Goal: Transaction & Acquisition: Purchase product/service

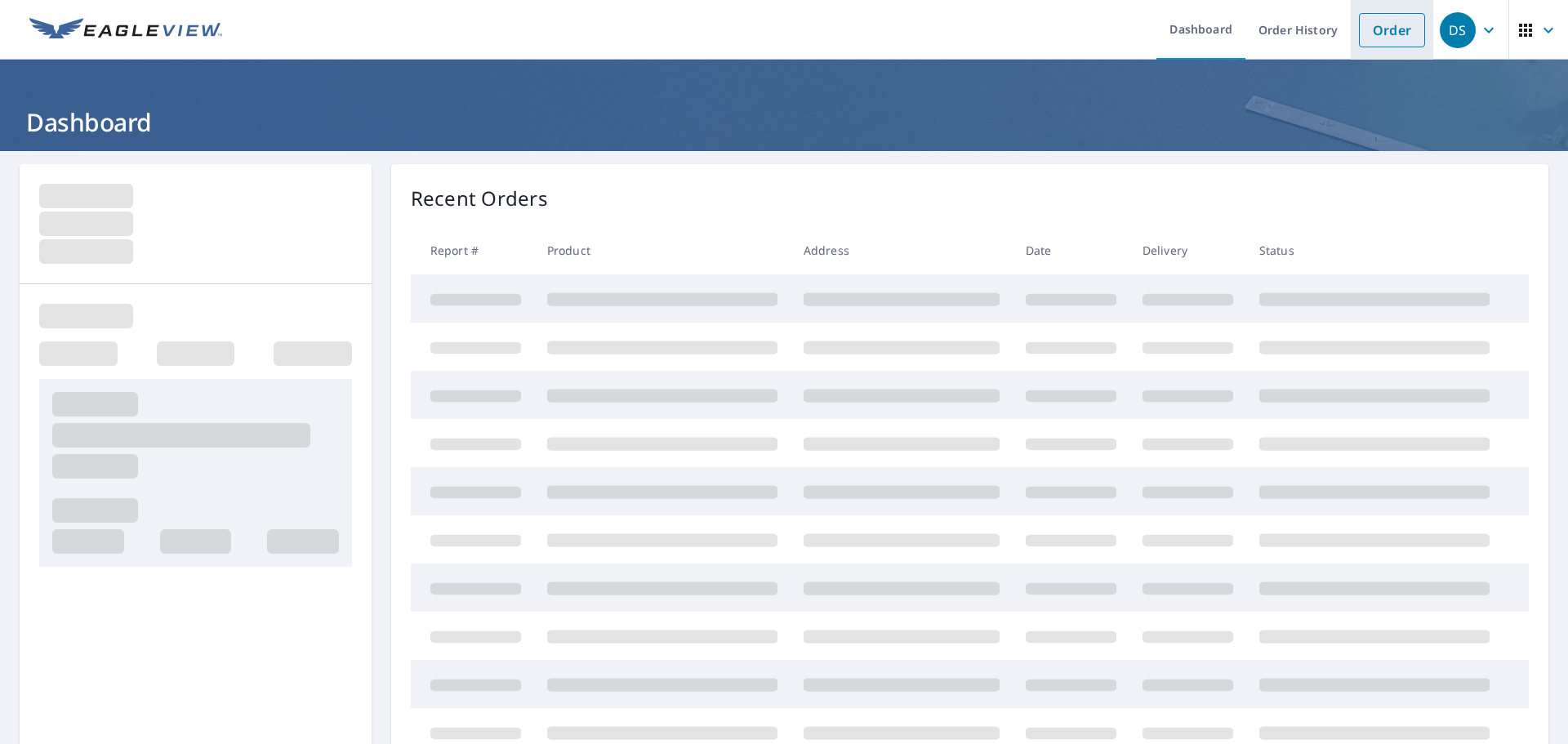
click at [1367, 33] on link "Order" at bounding box center [1392, 30] width 66 height 34
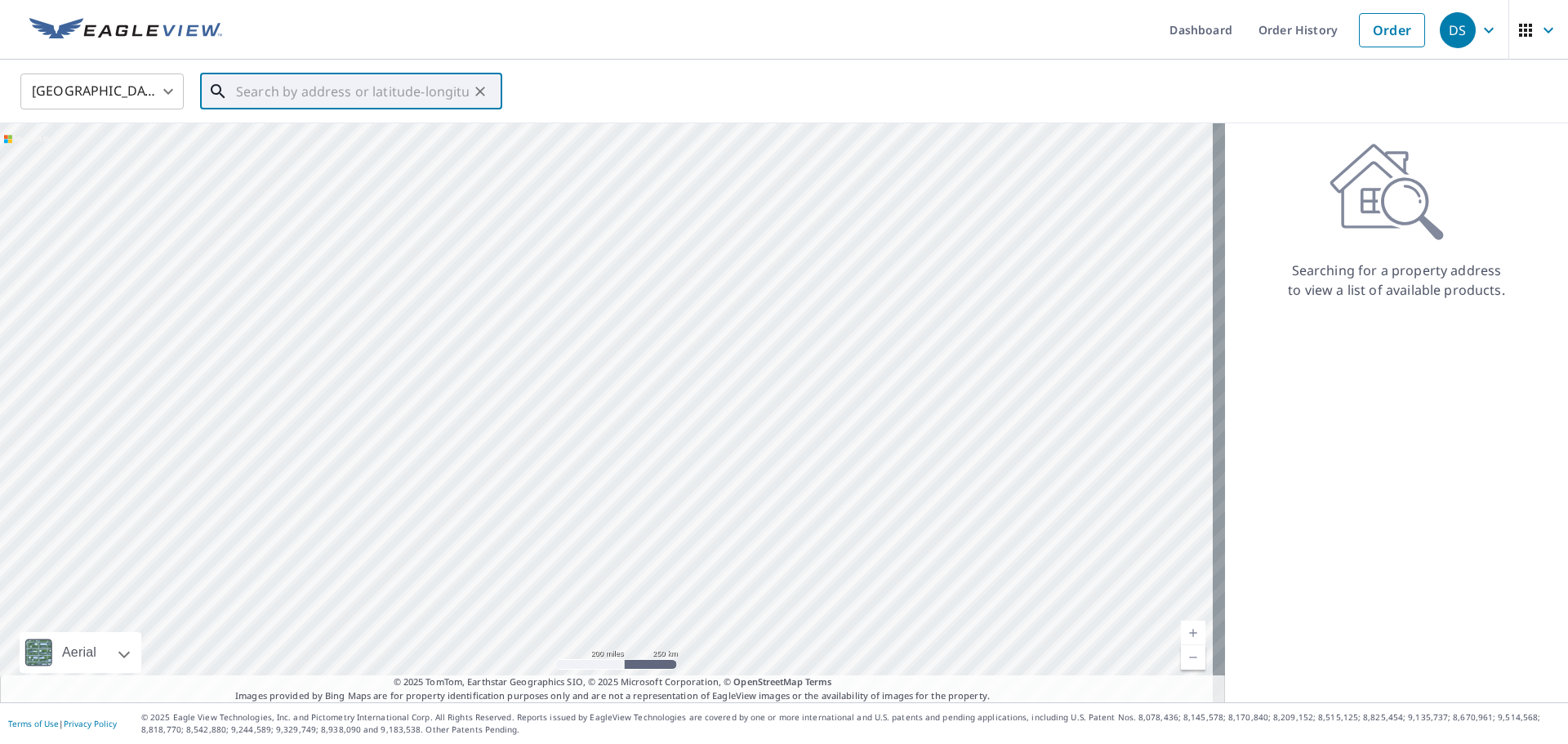
click at [421, 96] on input "text" at bounding box center [351, 91] width 232 height 45
paste input "[STREET_ADDRESS][PERSON_NAME]"
click at [369, 152] on p "[GEOGRAPHIC_DATA], [GEOGRAPHIC_DATA] 14105" at bounding box center [361, 165] width 256 height 33
type input "[STREET_ADDRESS][PERSON_NAME]"
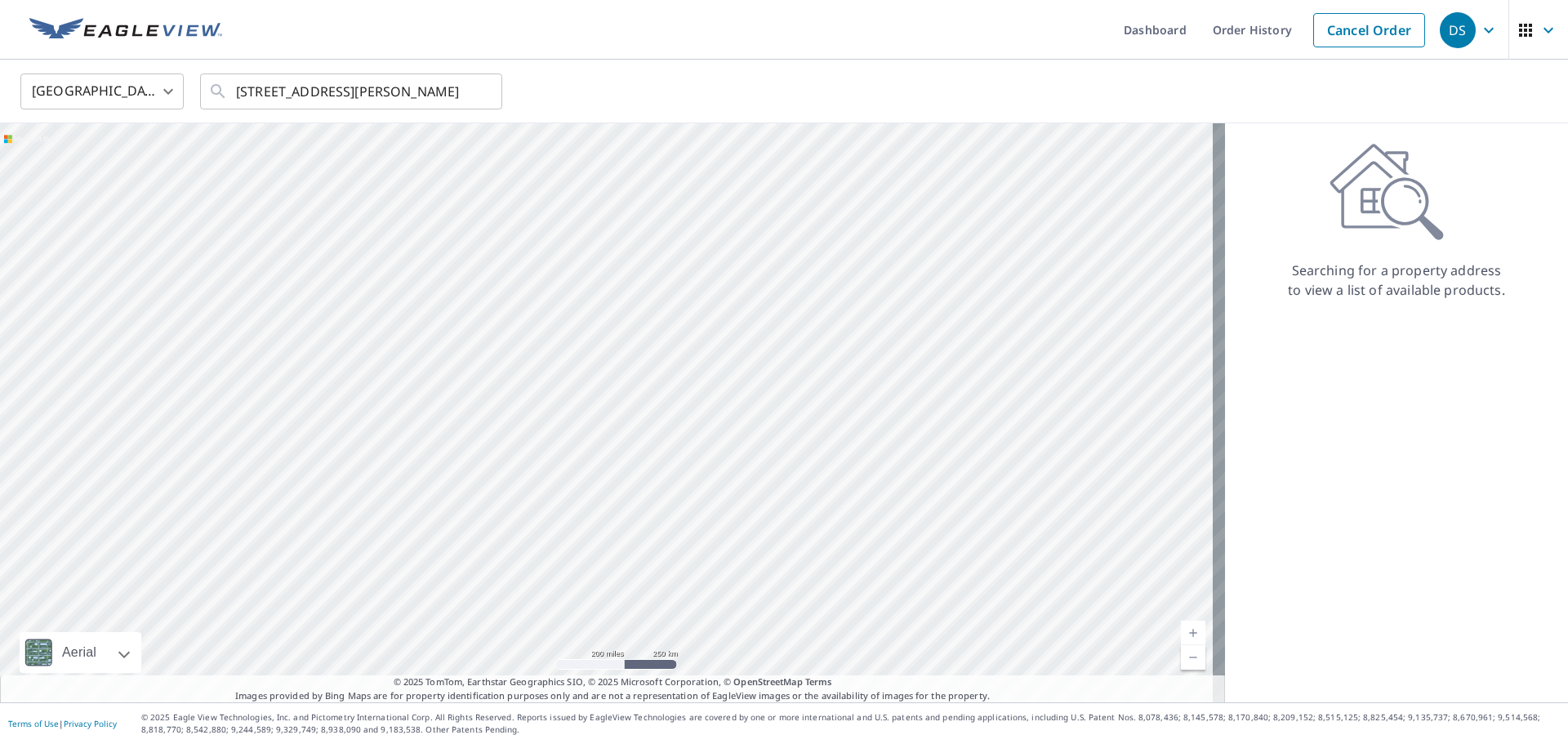
scroll to position [0, 0]
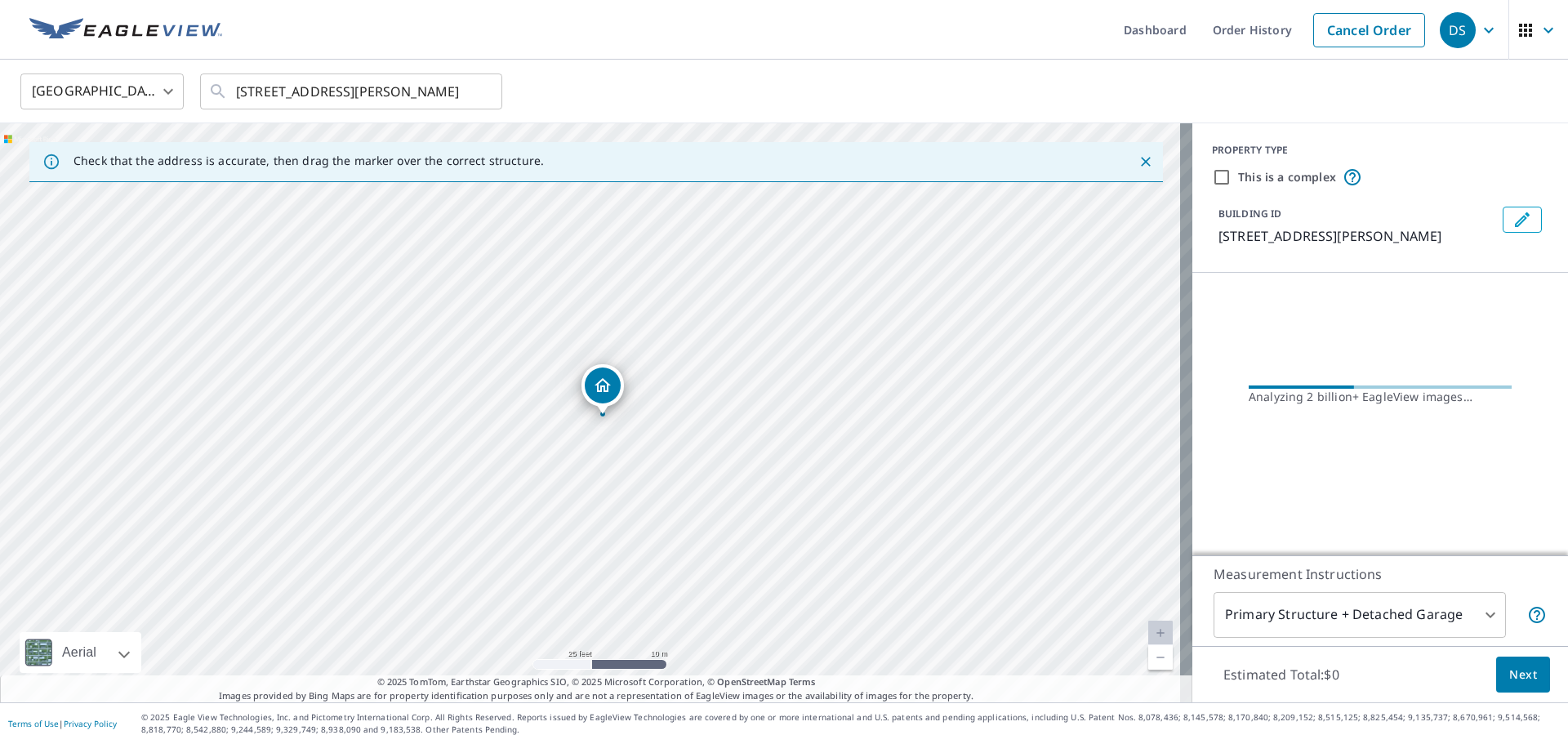
drag, startPoint x: 634, startPoint y: 449, endPoint x: 662, endPoint y: 428, distance: 35.0
click at [655, 422] on div "[STREET_ADDRESS][PERSON_NAME]" at bounding box center [596, 413] width 1193 height 579
drag, startPoint x: 1388, startPoint y: 483, endPoint x: 1398, endPoint y: 284, distance: 199.3
click at [1398, 284] on div "PROPERTY TYPE This is a complex BUILDING ID [STREET_ADDRESS][PERSON_NAME] Loadi…" at bounding box center [1380, 320] width 375 height 394
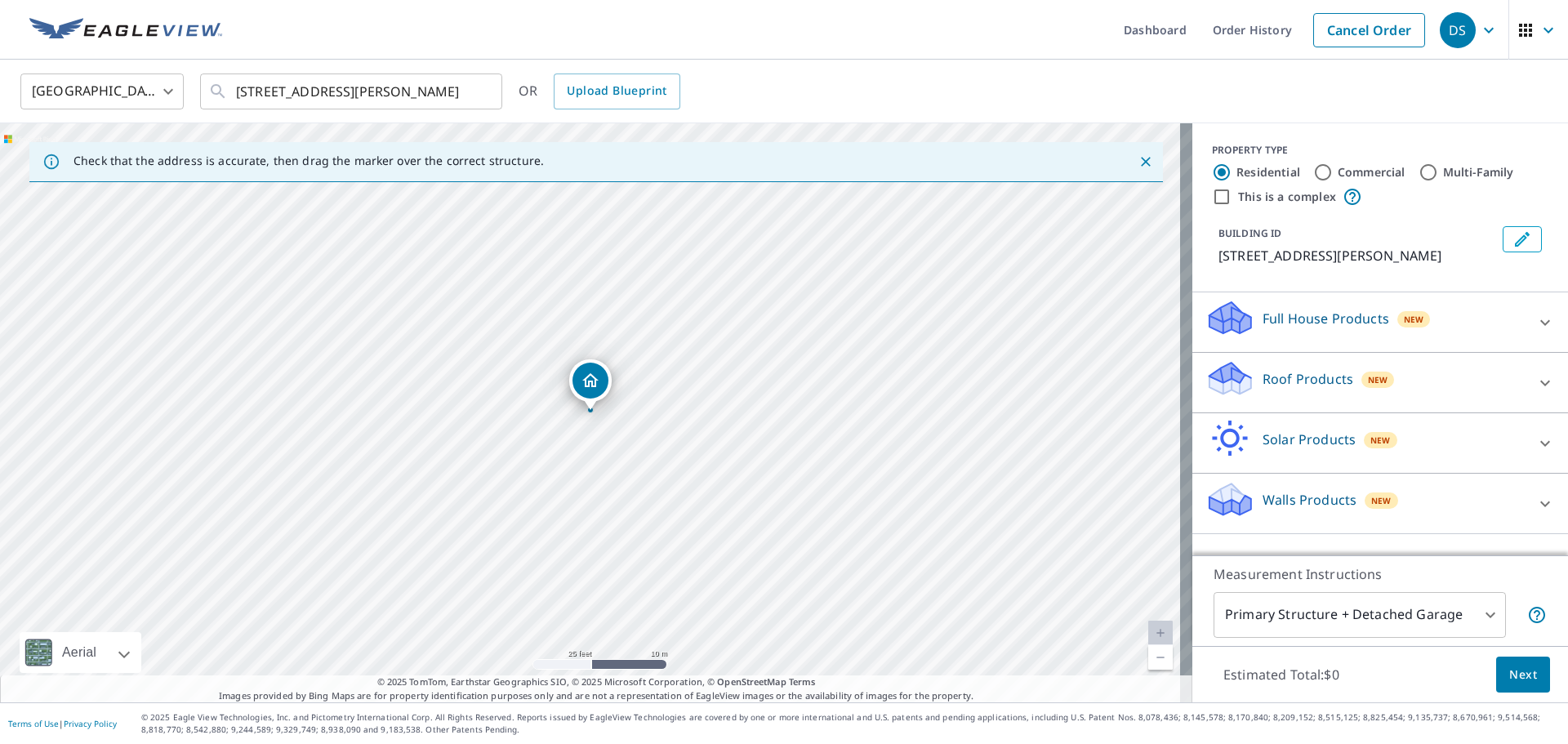
click at [1255, 406] on div "Roof Products New" at bounding box center [1365, 383] width 320 height 46
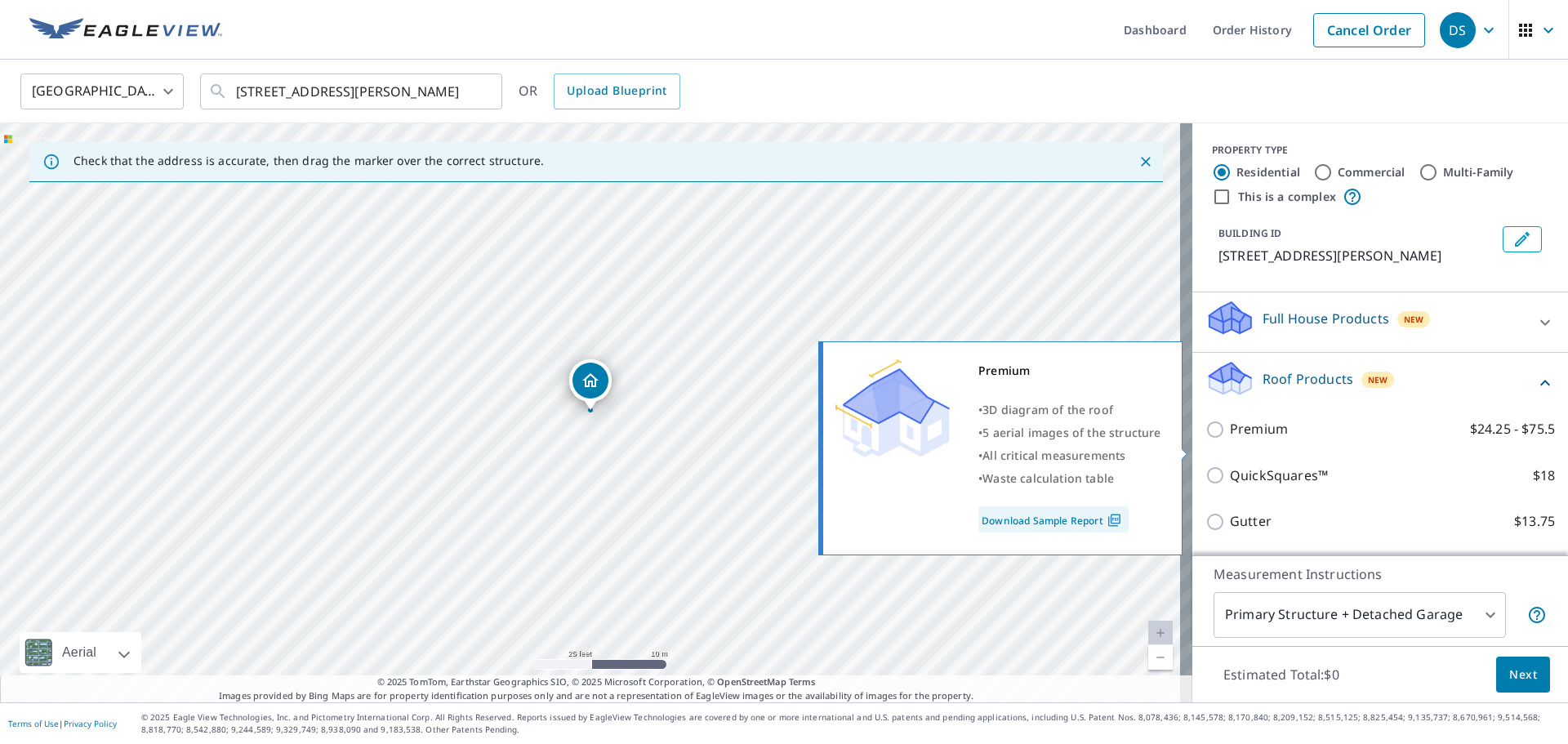
click at [1206, 439] on input "Premium $24.25 - $75.5" at bounding box center [1218, 430] width 25 height 20
checkbox input "true"
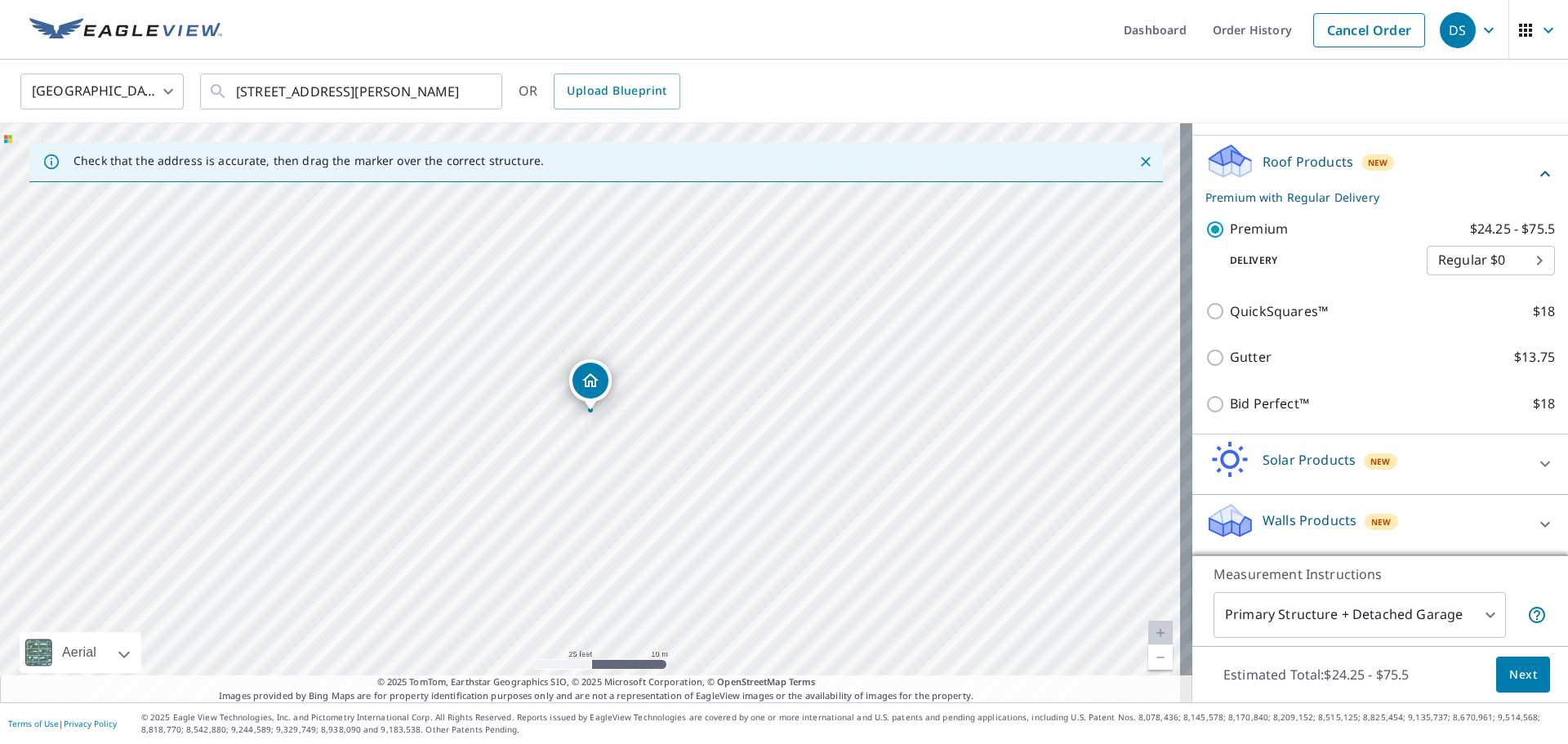
scroll to position [236, 0]
click at [1528, 679] on button "Next" at bounding box center [1523, 675] width 54 height 36
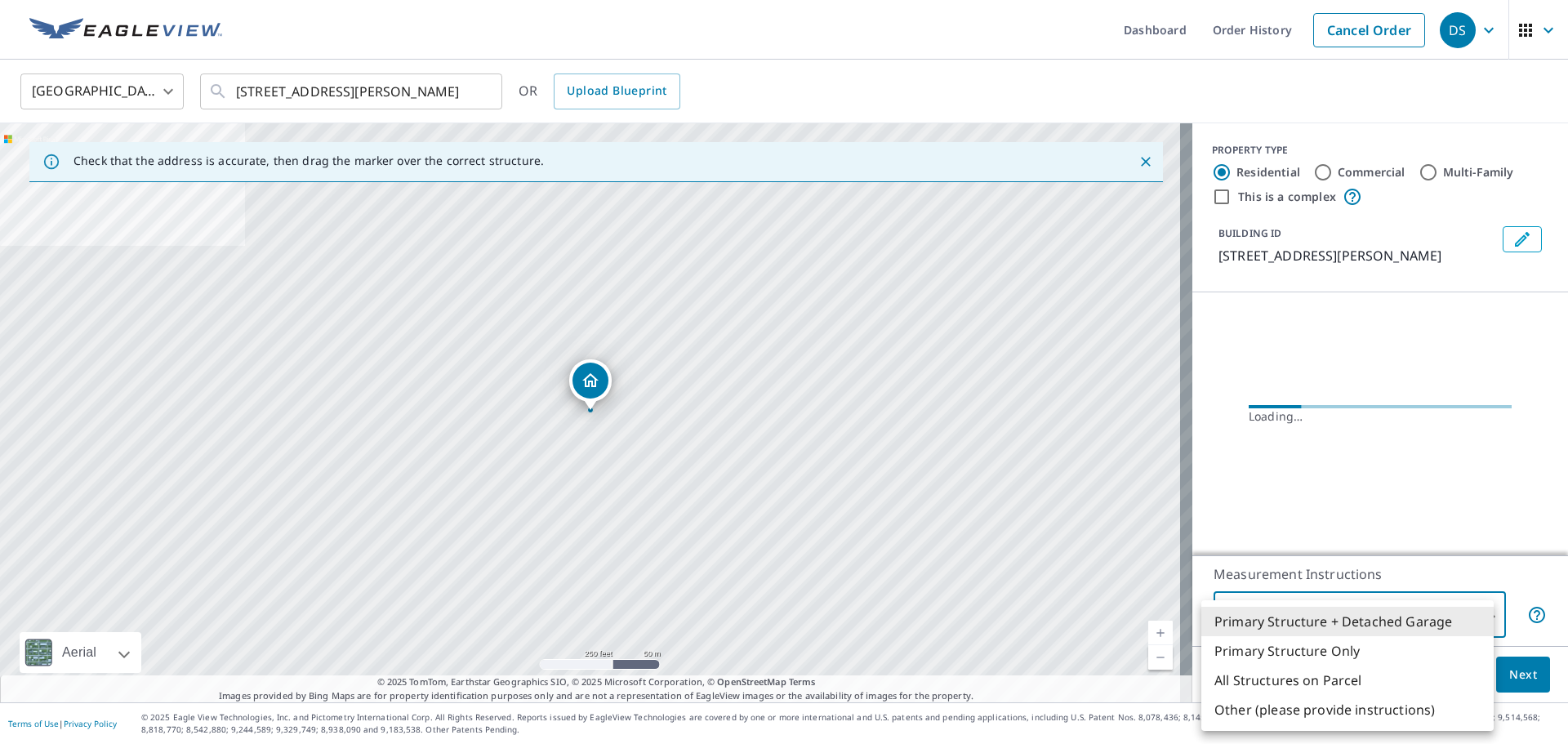
click at [1348, 617] on body "DS DS Dashboard Order History Cancel Order DS [GEOGRAPHIC_DATA] US ​ [STREET_AD…" at bounding box center [784, 372] width 1568 height 744
click at [1307, 653] on li "Primary Structure Only" at bounding box center [1348, 651] width 293 height 30
type input "2"
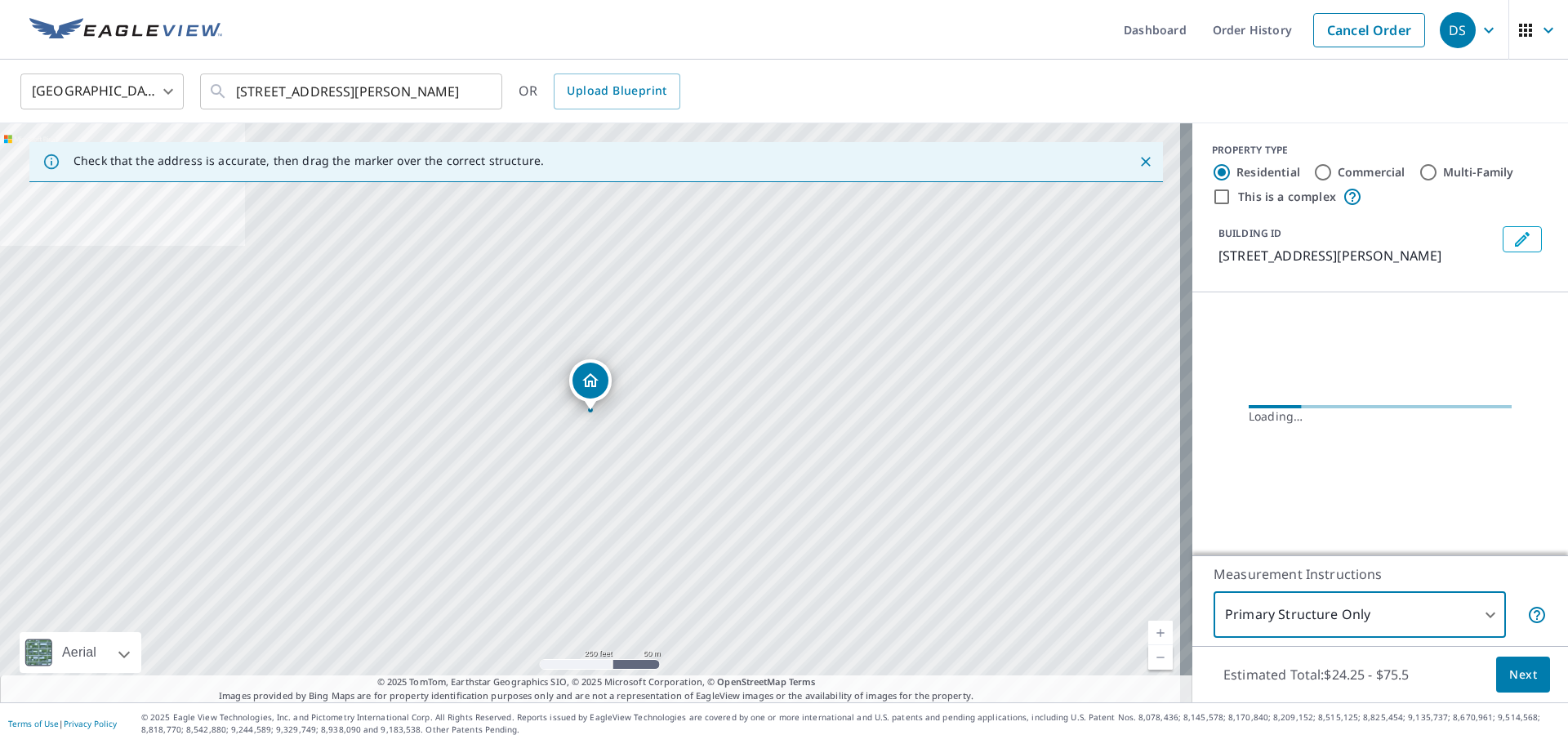
click at [1526, 670] on button "Next" at bounding box center [1523, 675] width 54 height 36
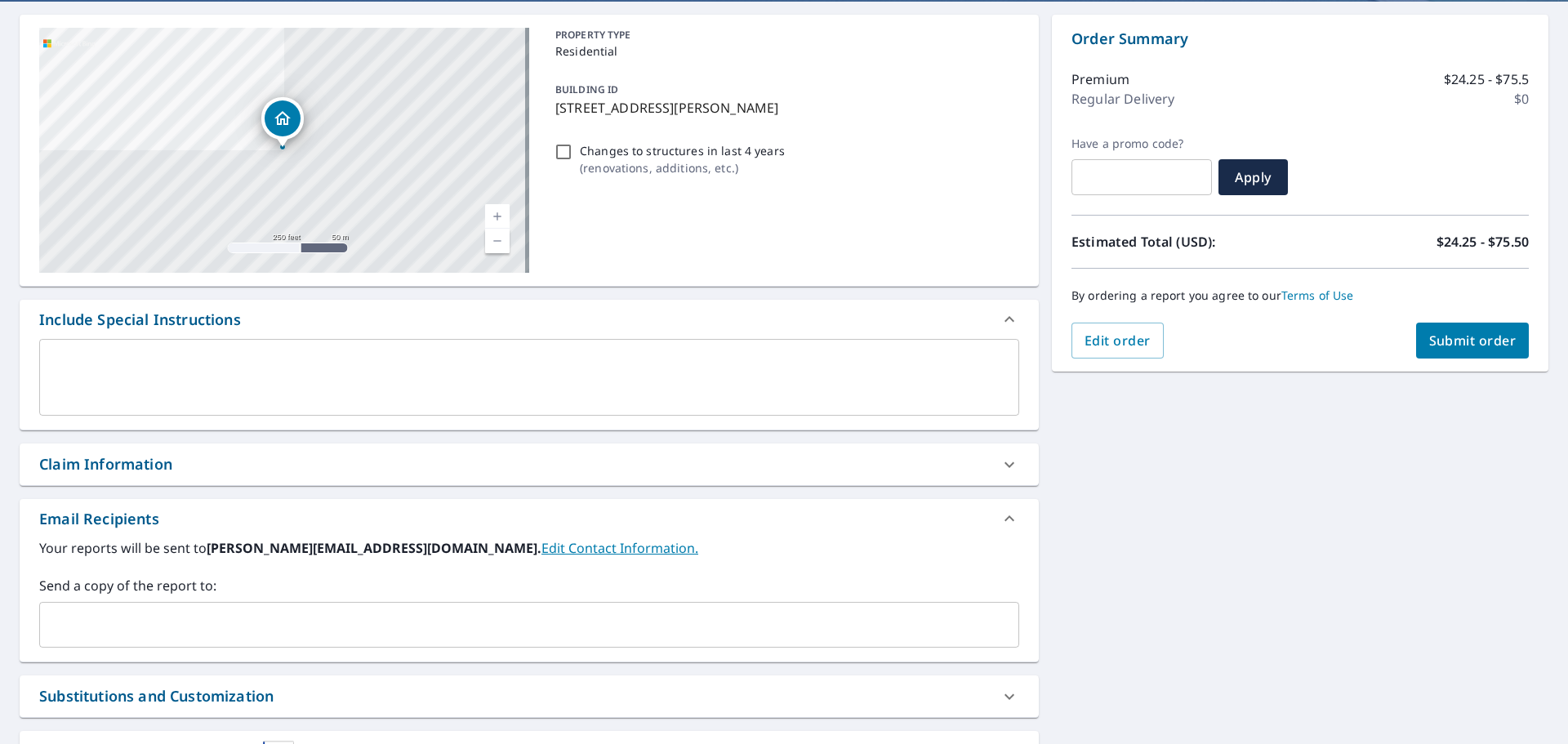
scroll to position [164, 0]
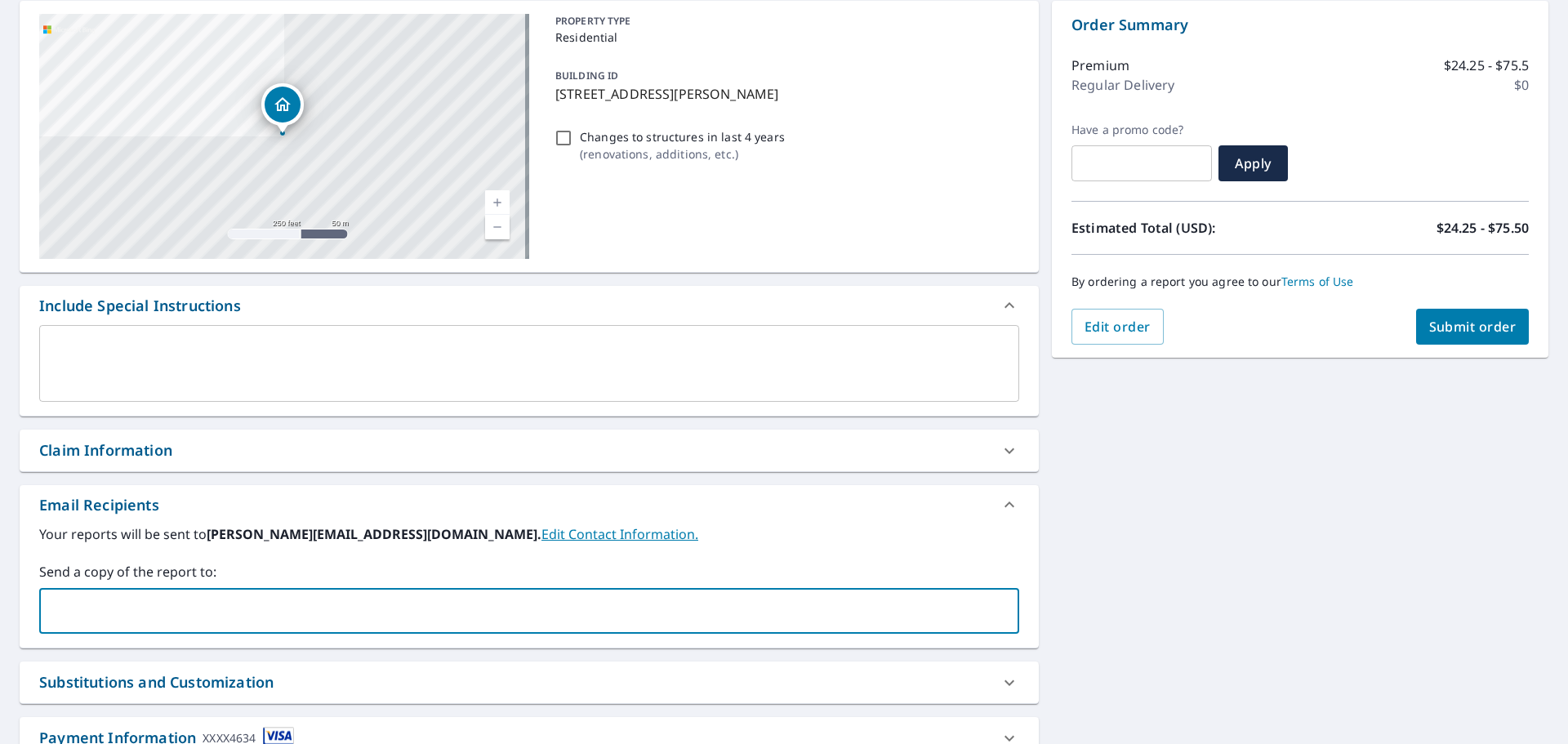
click at [101, 618] on input "text" at bounding box center [517, 611] width 941 height 31
type input "[EMAIL_ADDRESS][DOMAIN_NAME]"
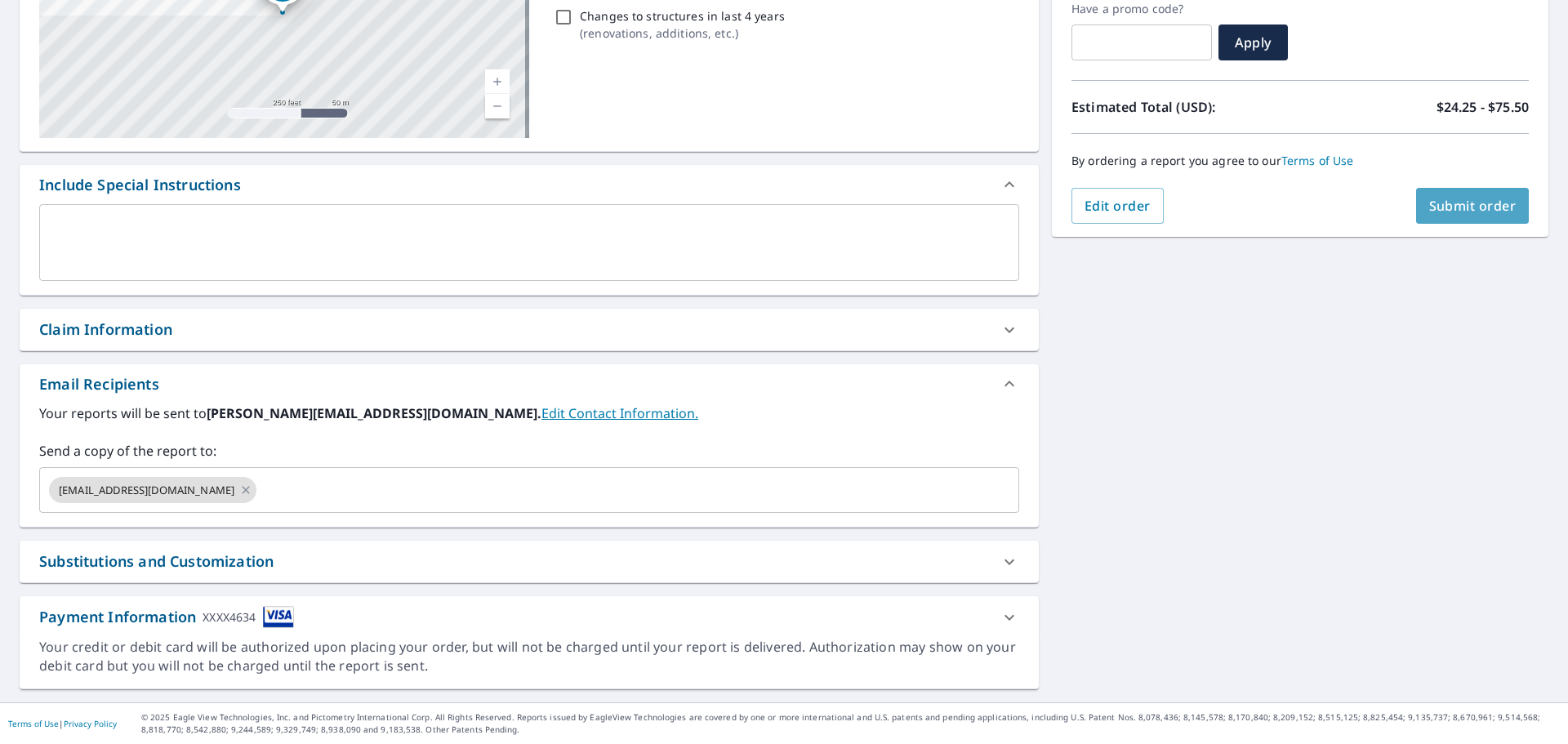
click at [1454, 212] on span "Submit order" at bounding box center [1473, 206] width 88 height 18
